Goal: Check status: Check status

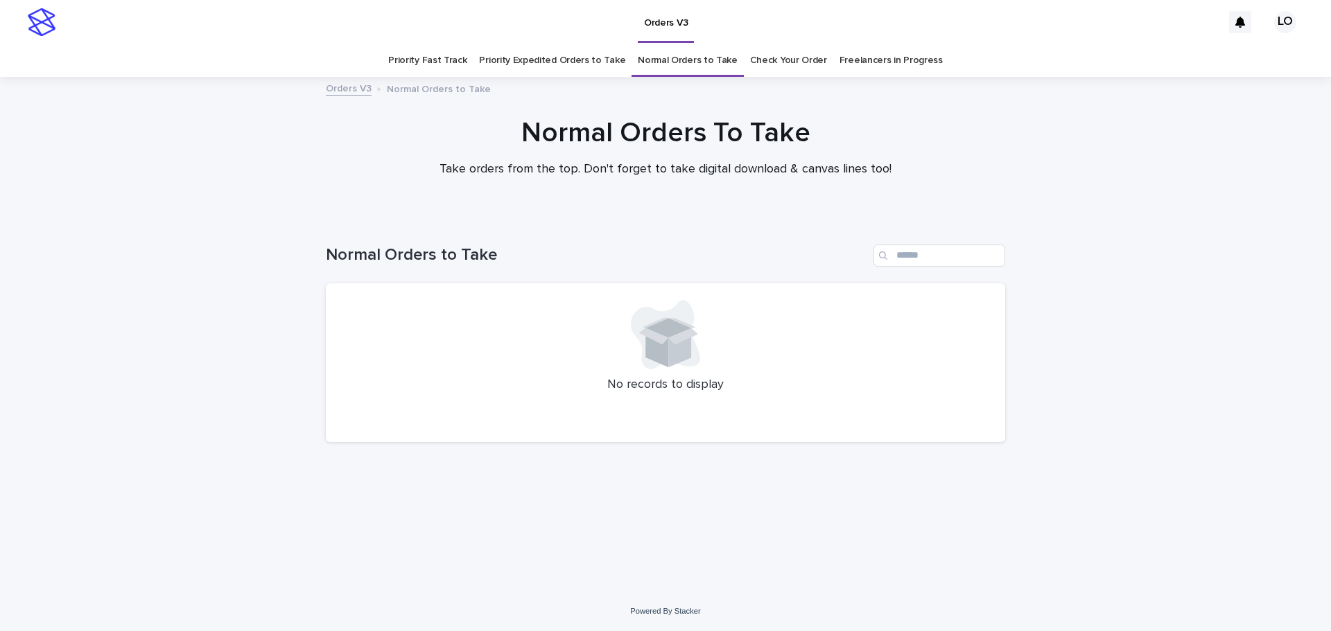
click at [796, 60] on link "Check Your Order" at bounding box center [788, 60] width 77 height 33
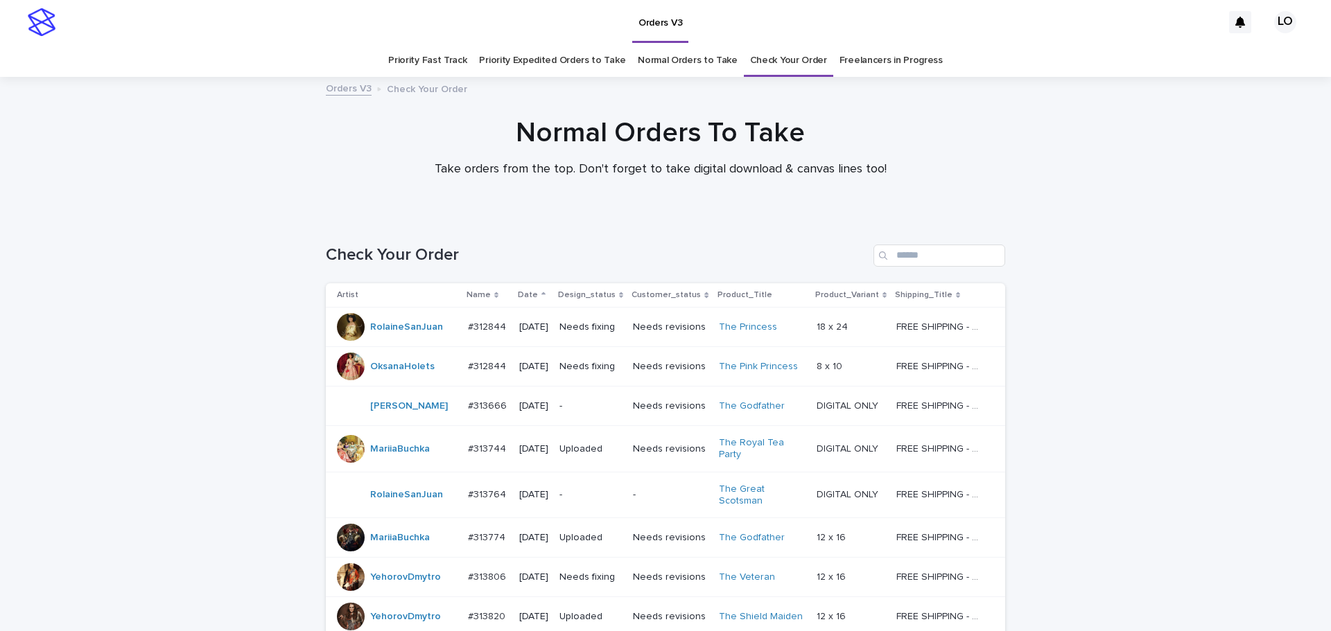
click at [703, 67] on link "Normal Orders to Take" at bounding box center [688, 60] width 100 height 33
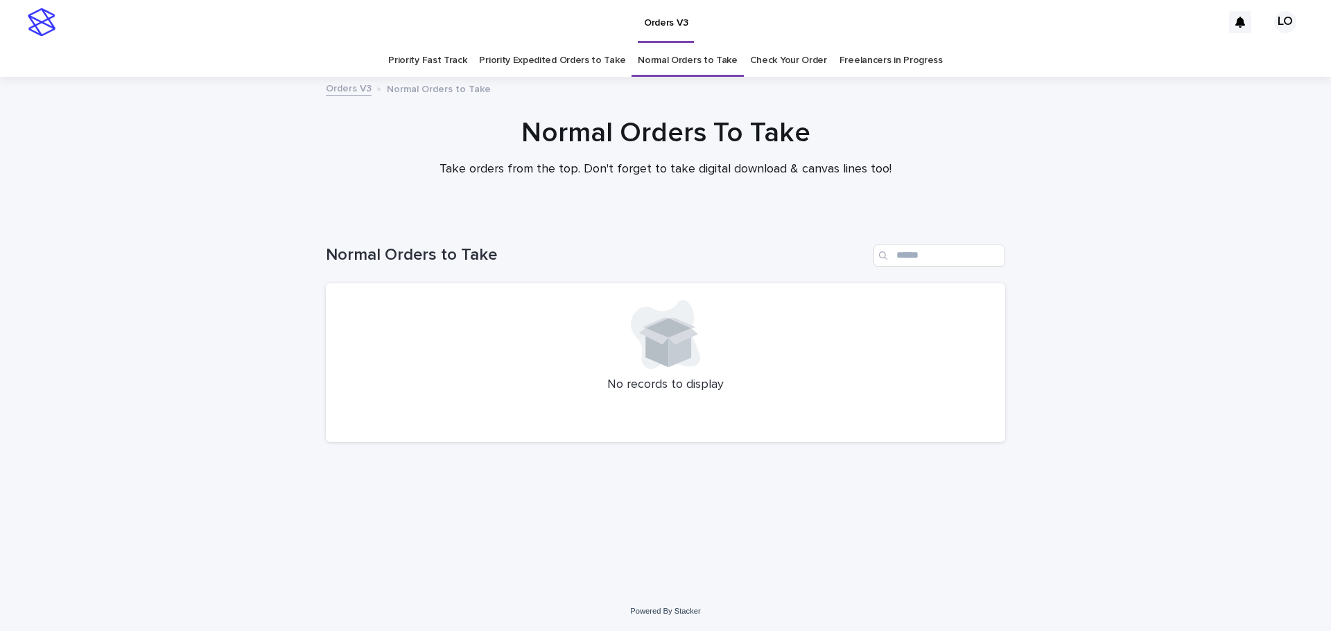
click at [518, 66] on link "Priority Expedited Orders to Take" at bounding box center [552, 60] width 146 height 33
